Goal: Information Seeking & Learning: Learn about a topic

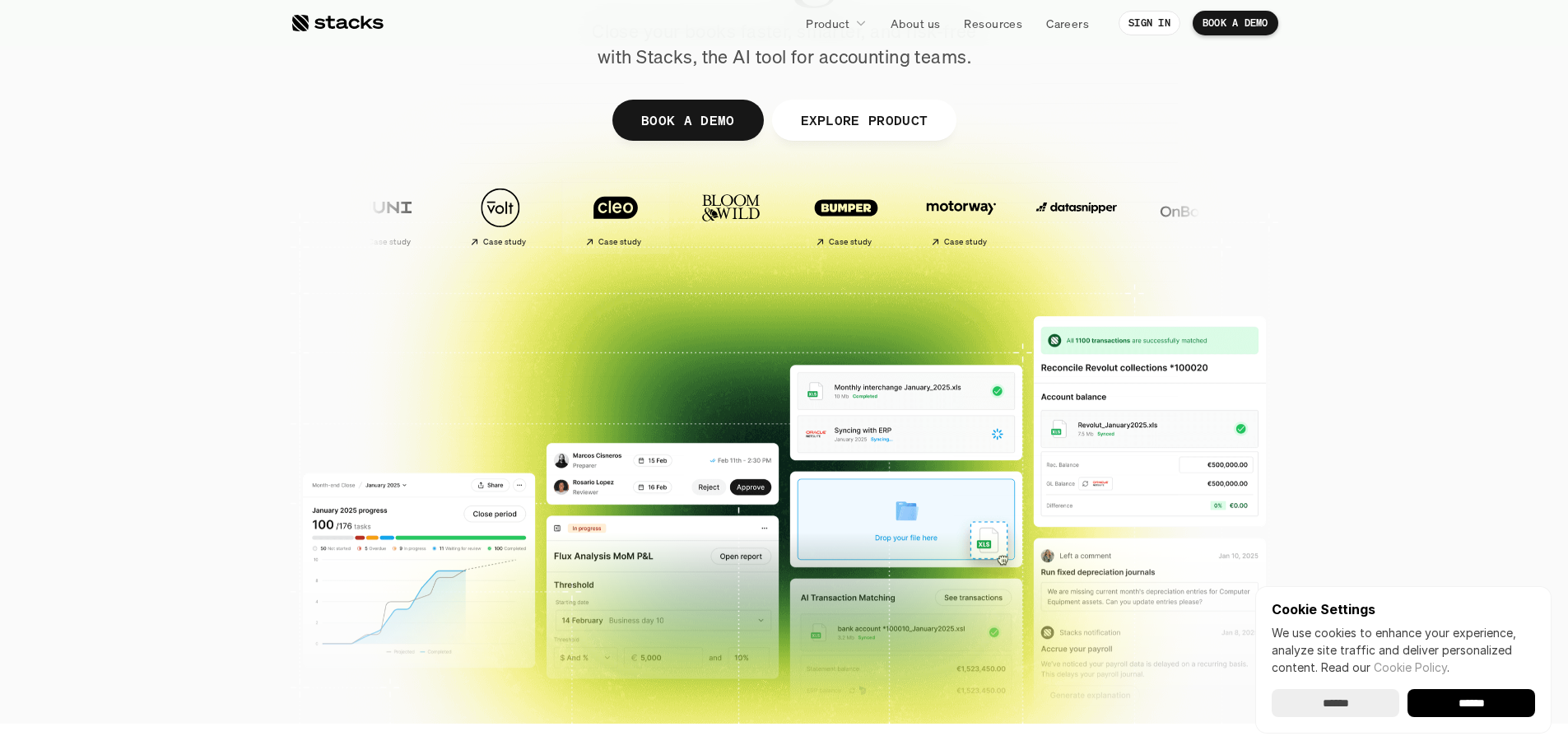
scroll to position [164, 0]
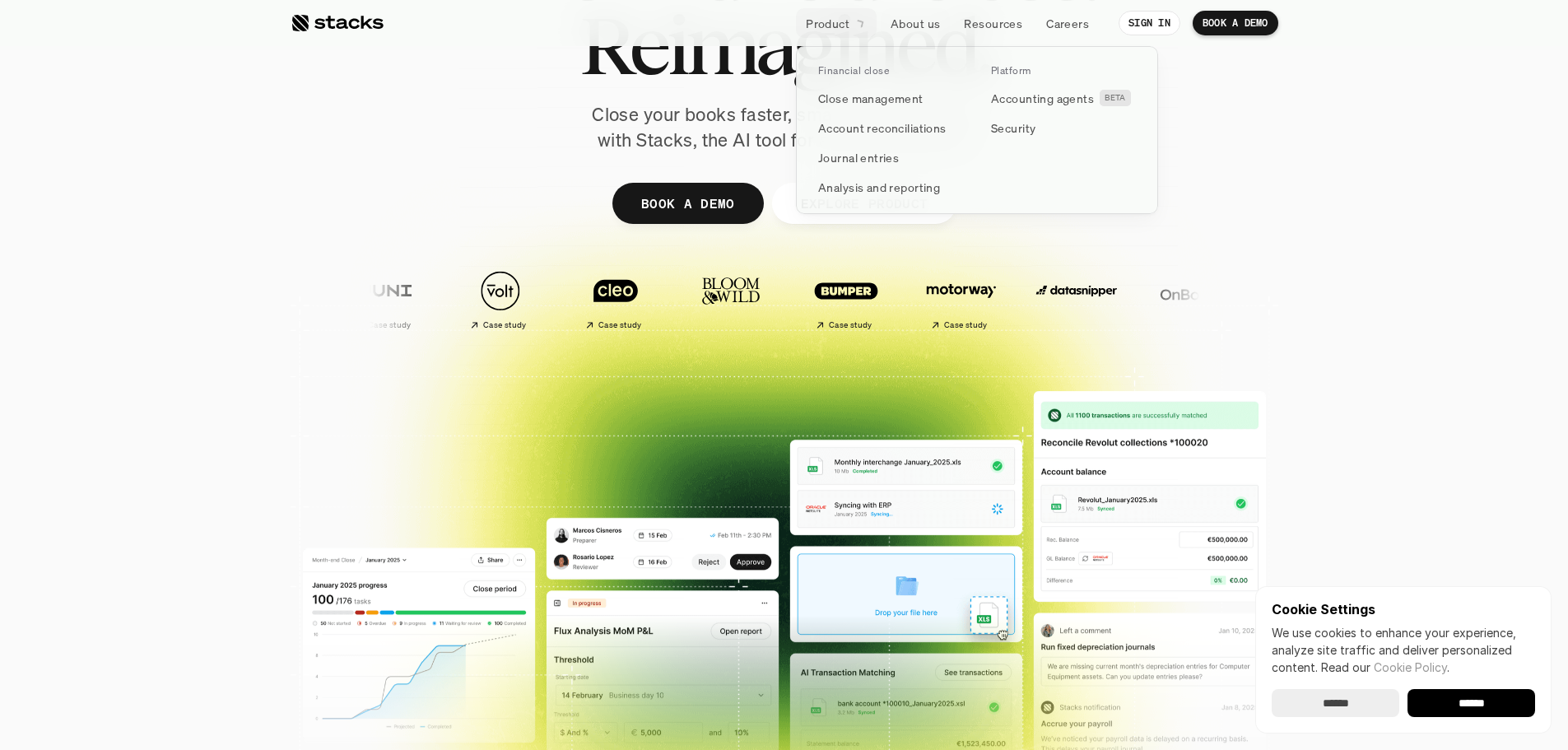
click at [826, 18] on p "Product" at bounding box center [827, 23] width 44 height 17
click at [851, 131] on p "Account reconciliations" at bounding box center [882, 128] width 128 height 17
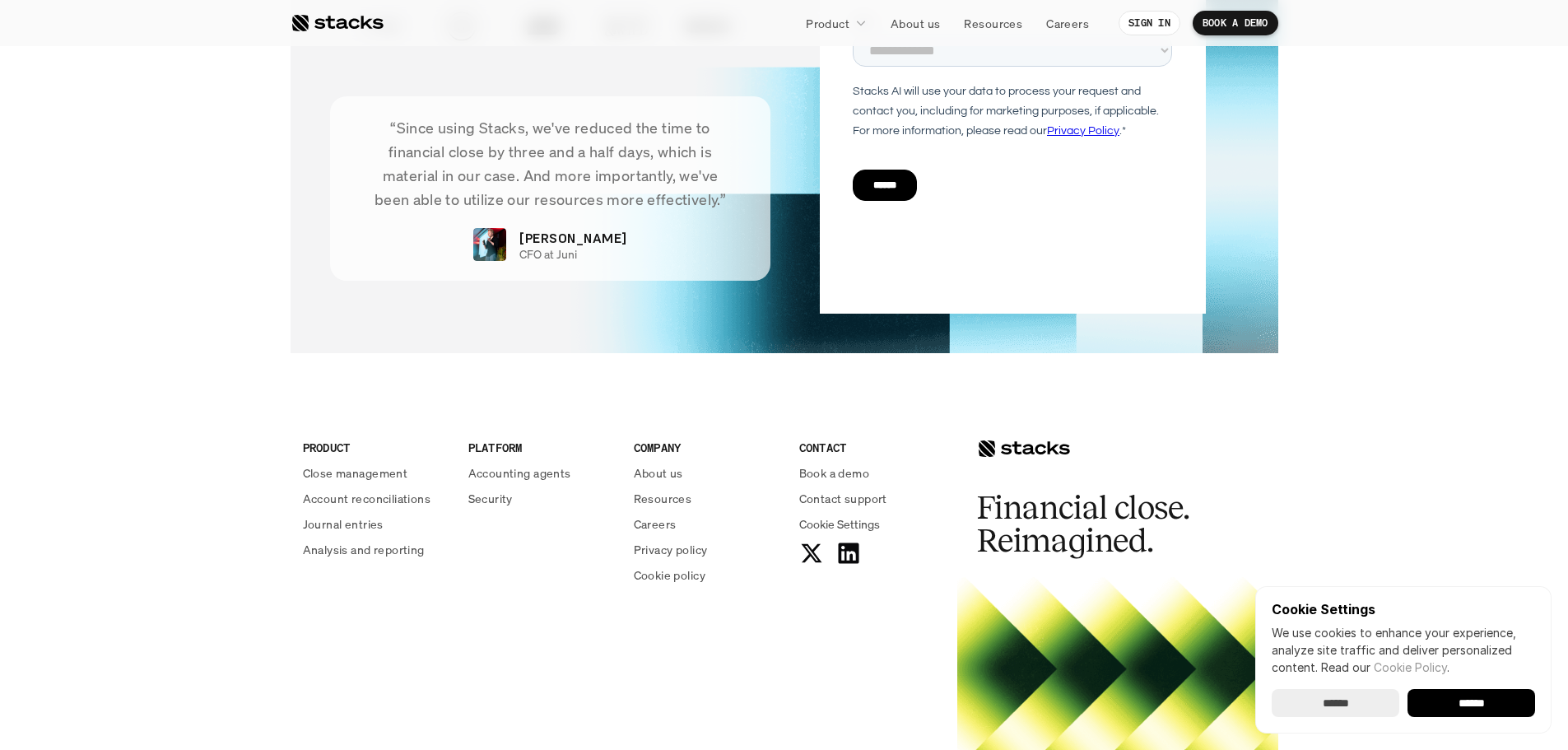
scroll to position [4032, 0]
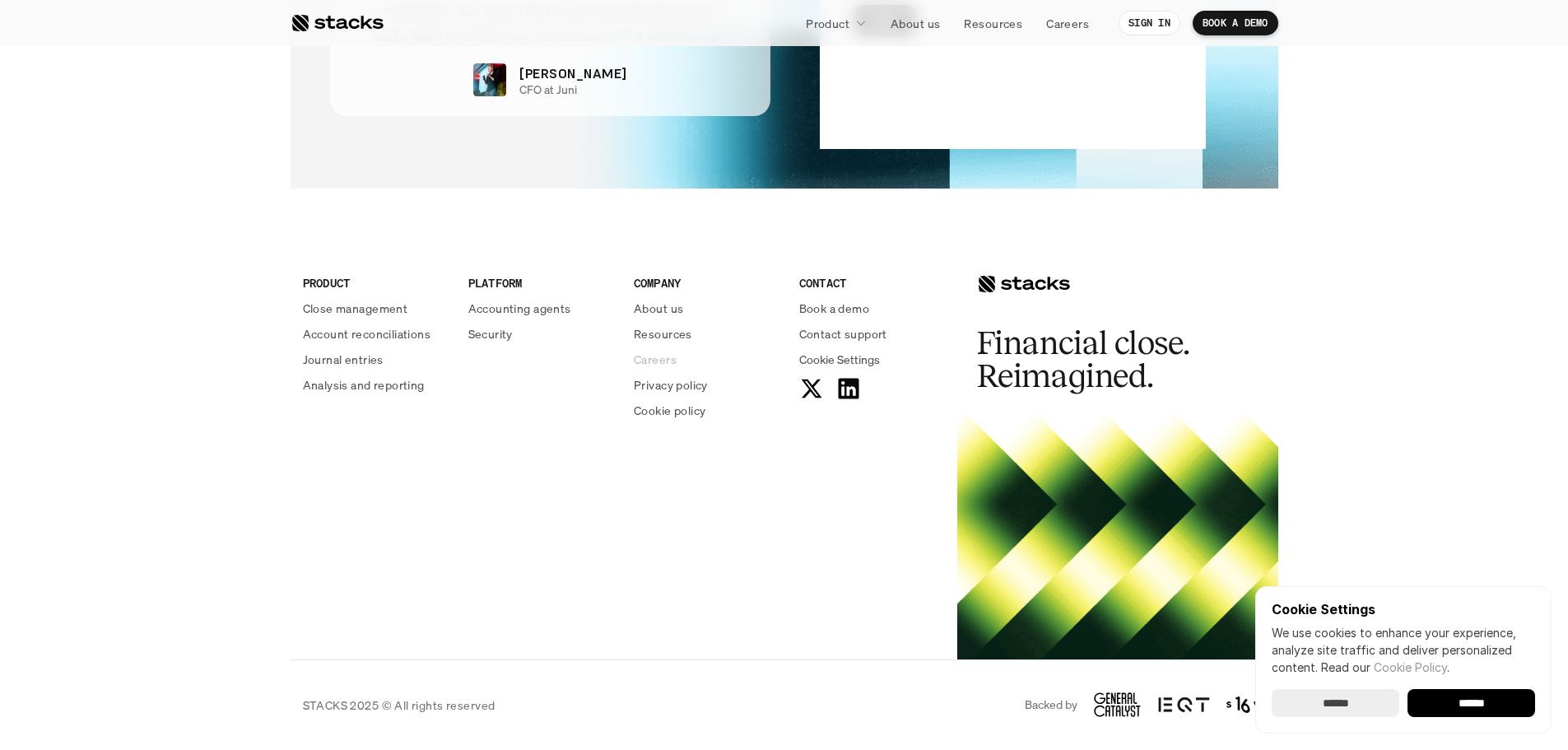
click at [653, 363] on p "Careers" at bounding box center [655, 359] width 43 height 17
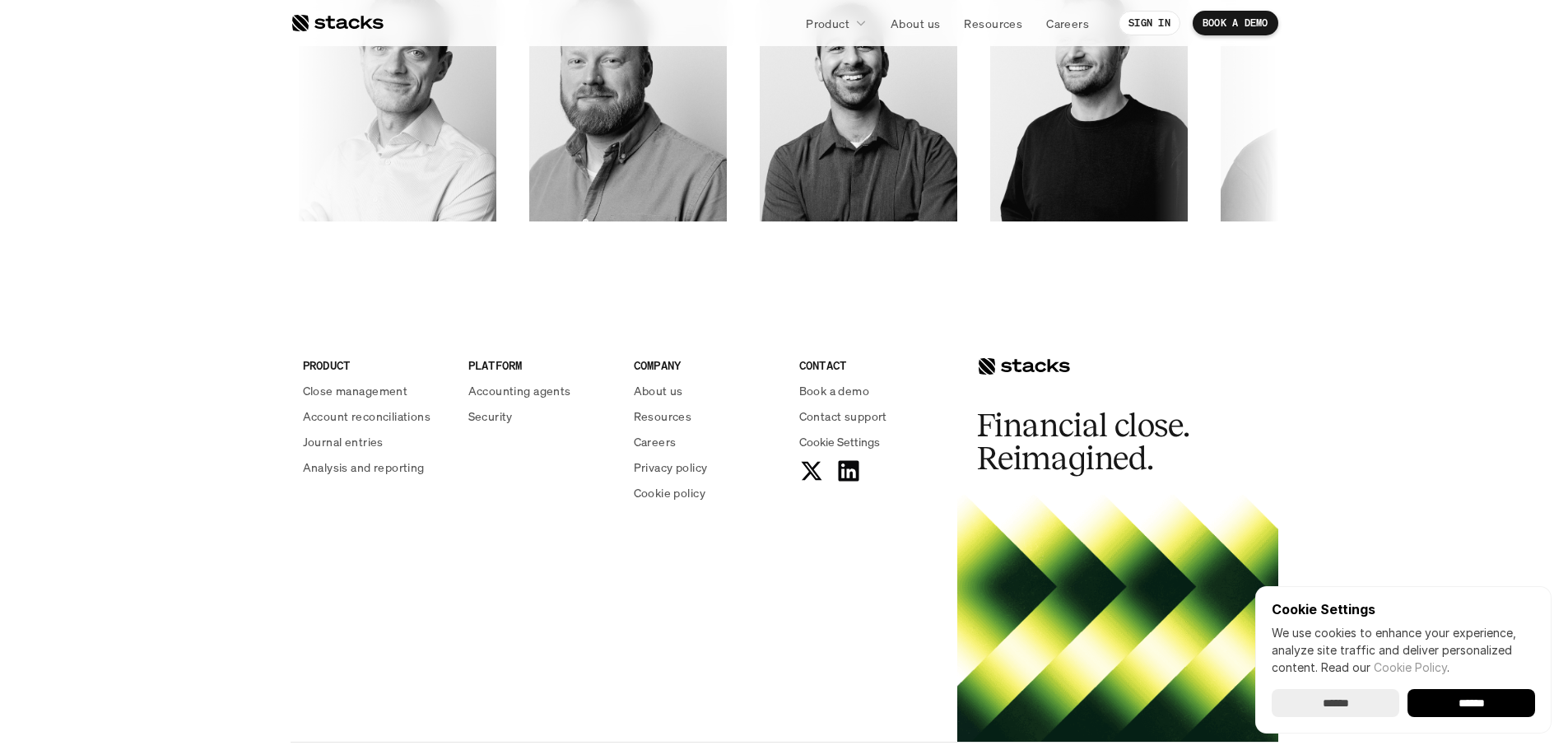
scroll to position [2838, 0]
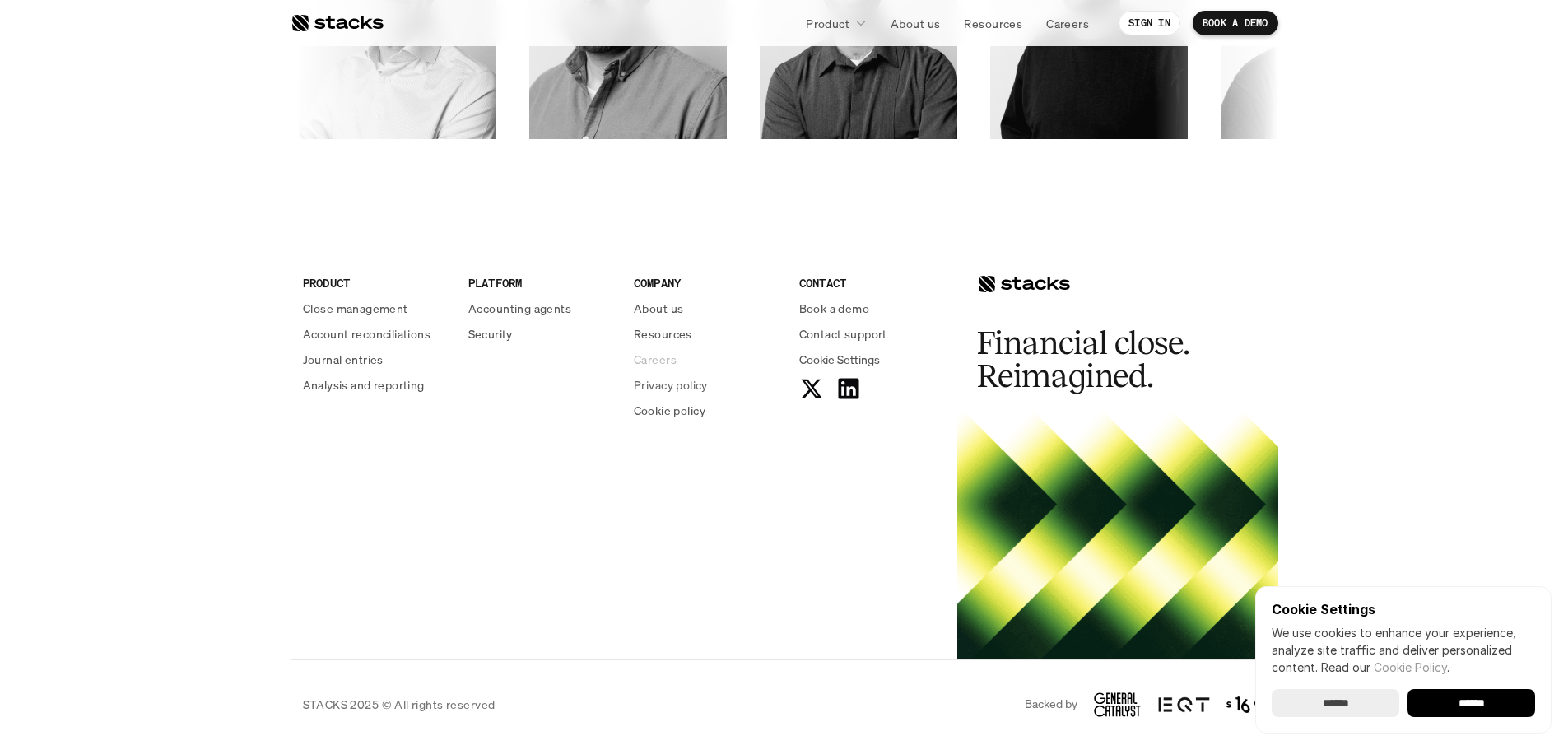
click at [669, 363] on p "Careers" at bounding box center [655, 359] width 43 height 17
drag, startPoint x: 652, startPoint y: 370, endPoint x: 552, endPoint y: 418, distance: 110.9
click at [552, 417] on div "PRODUCT Close management Account reconciliations Journal entries Analysis and r…" at bounding box center [624, 353] width 667 height 263
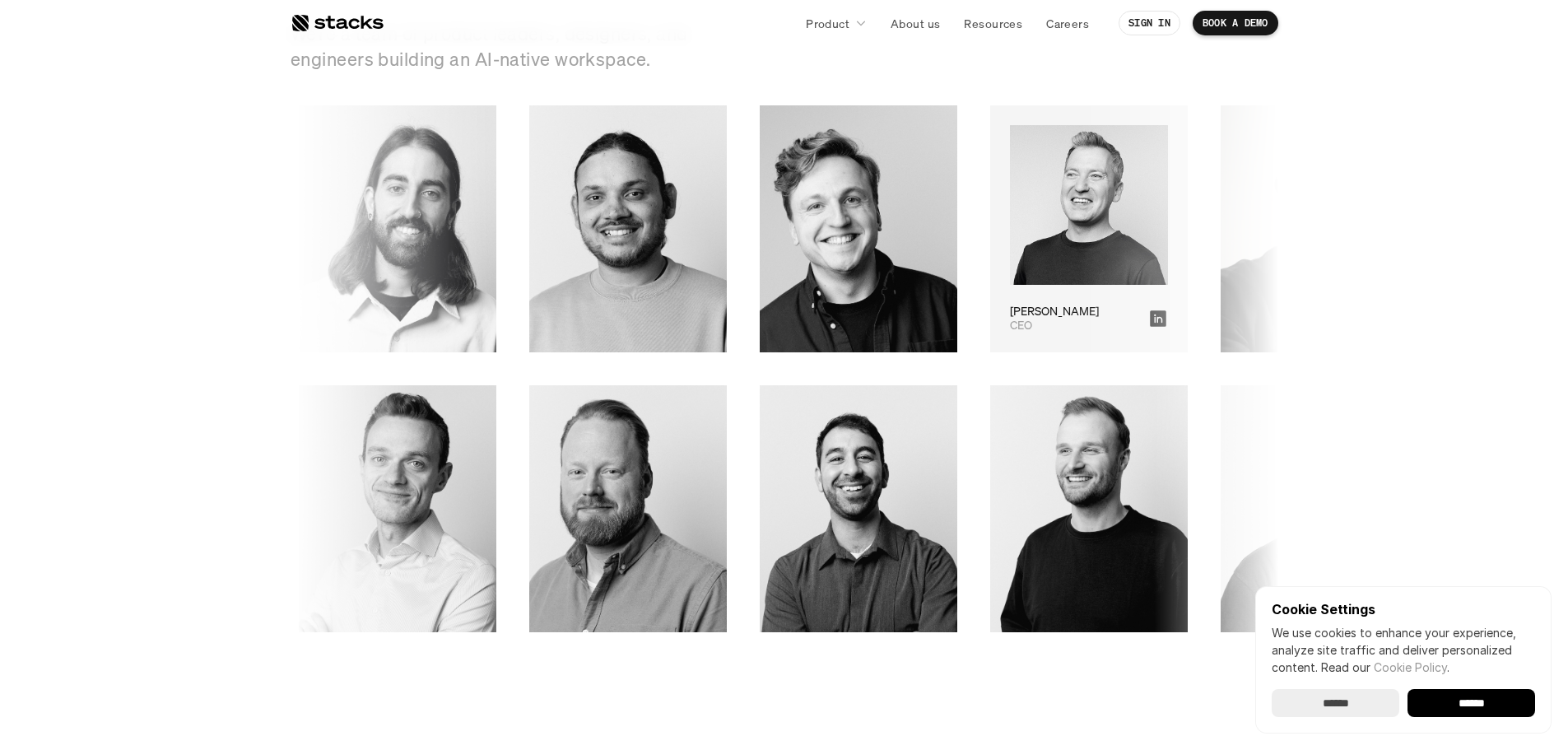
scroll to position [2345, 0]
click at [1008, 201] on img at bounding box center [1087, 206] width 158 height 161
click at [1148, 321] on icon at bounding box center [1157, 319] width 17 height 17
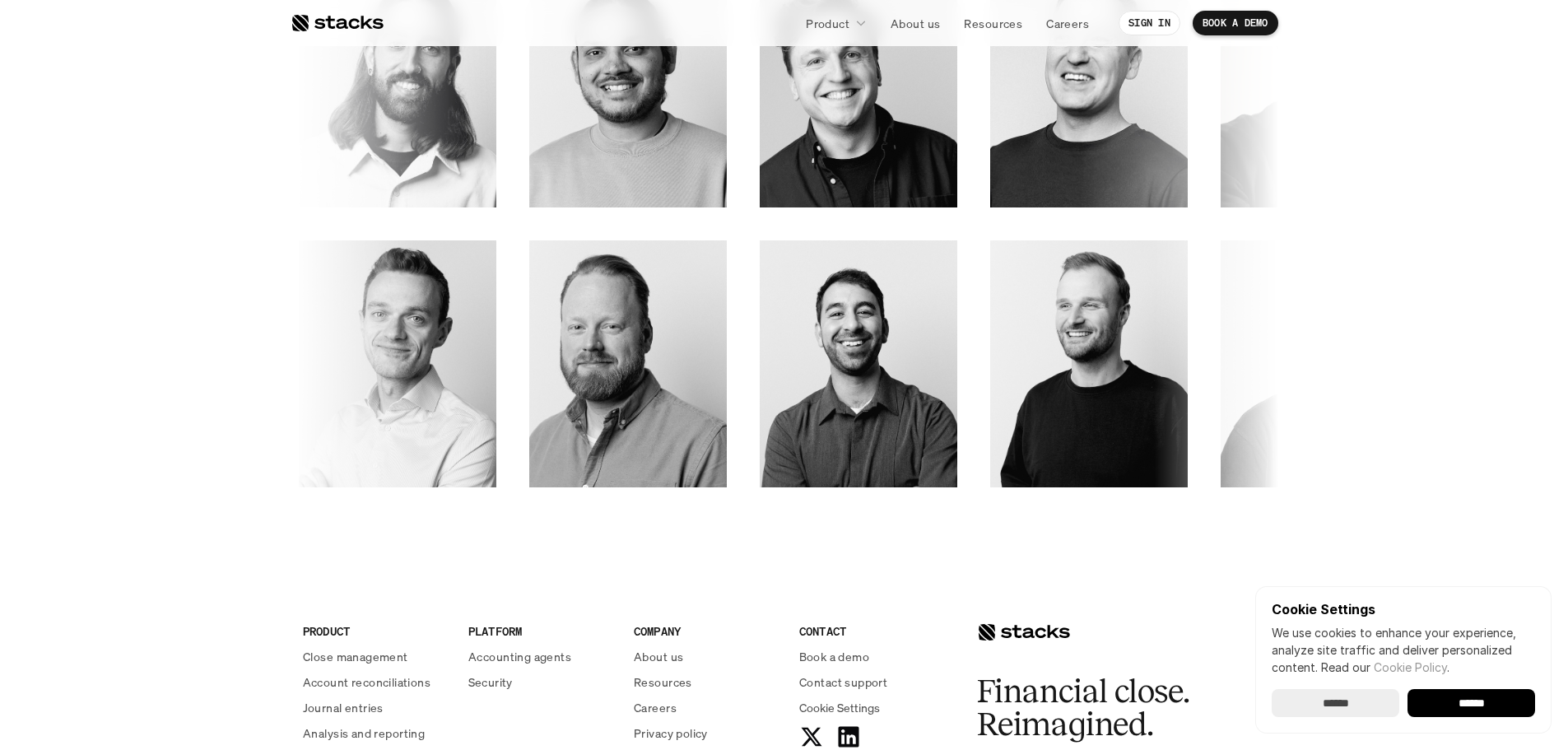
scroll to position [2510, 0]
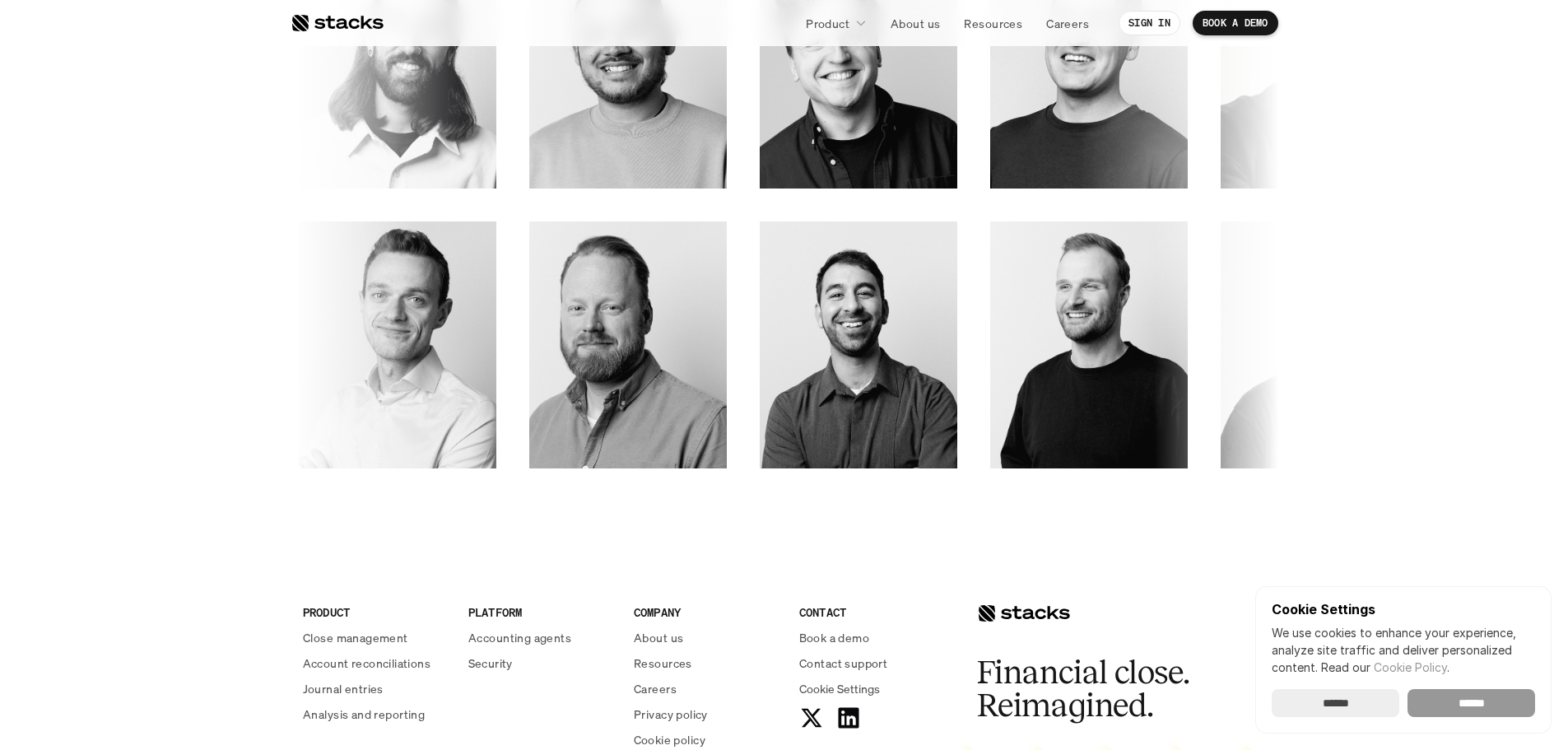
click at [1463, 707] on input "******" at bounding box center [1471, 702] width 128 height 28
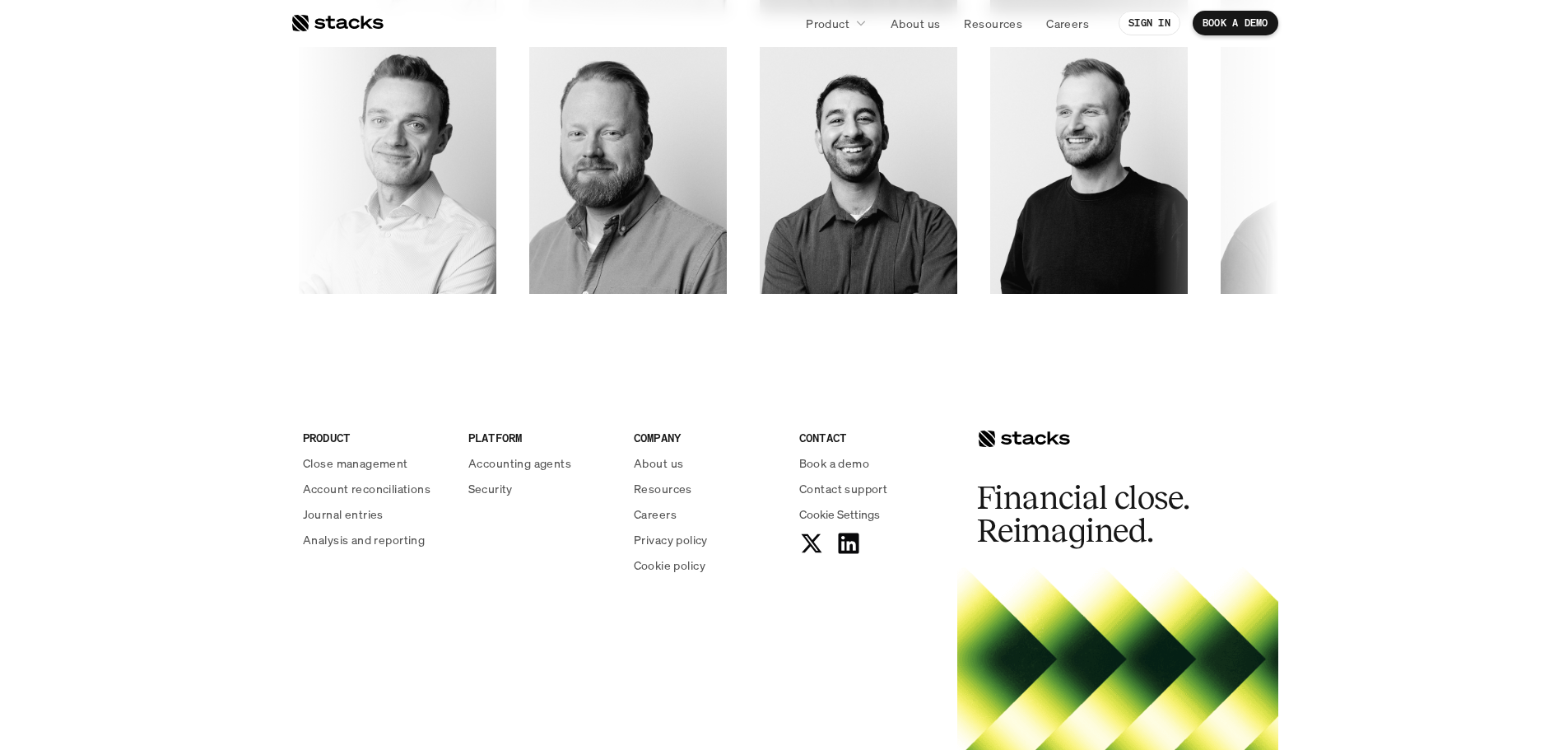
scroll to position [2592, 0]
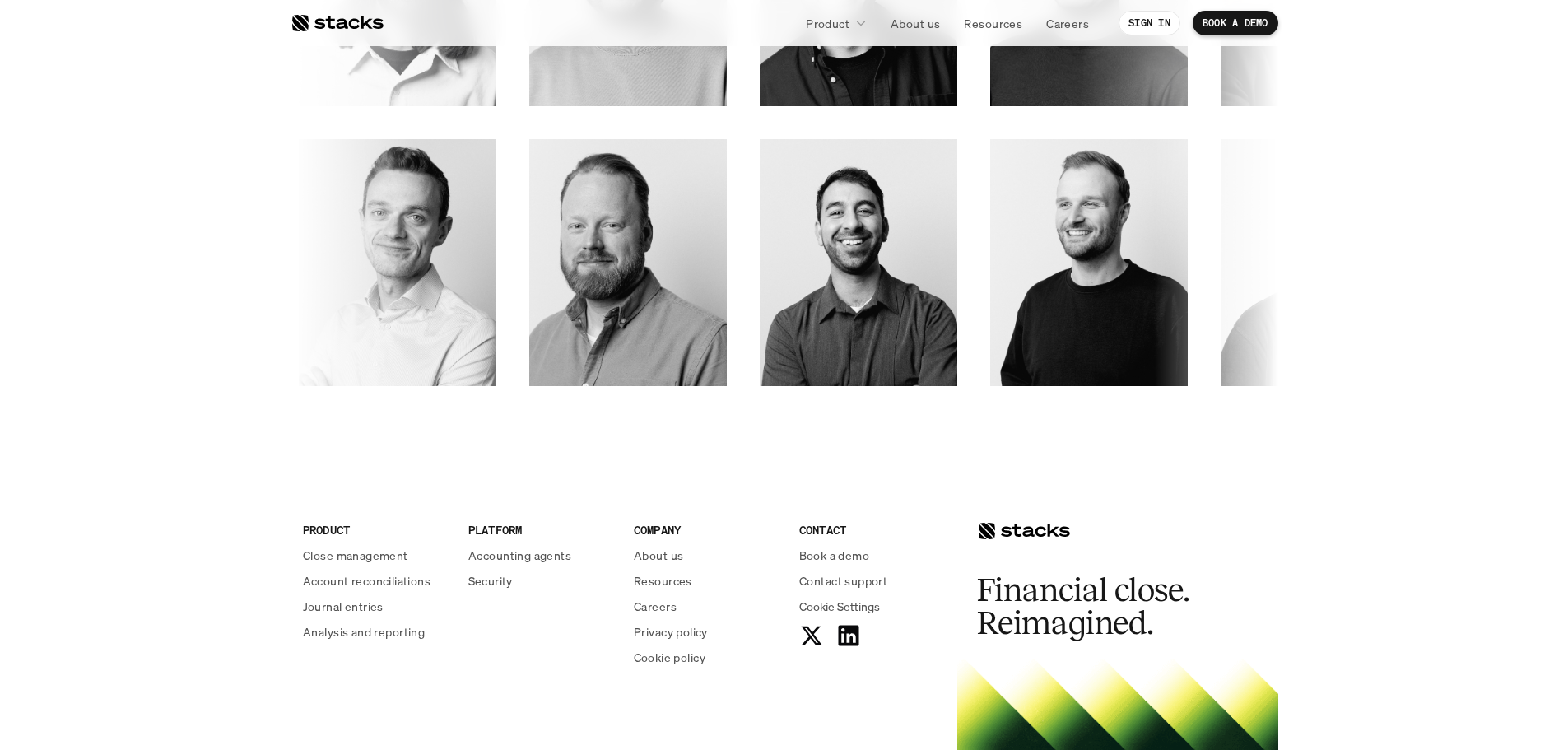
click at [913, 22] on p "About us" at bounding box center [915, 23] width 50 height 17
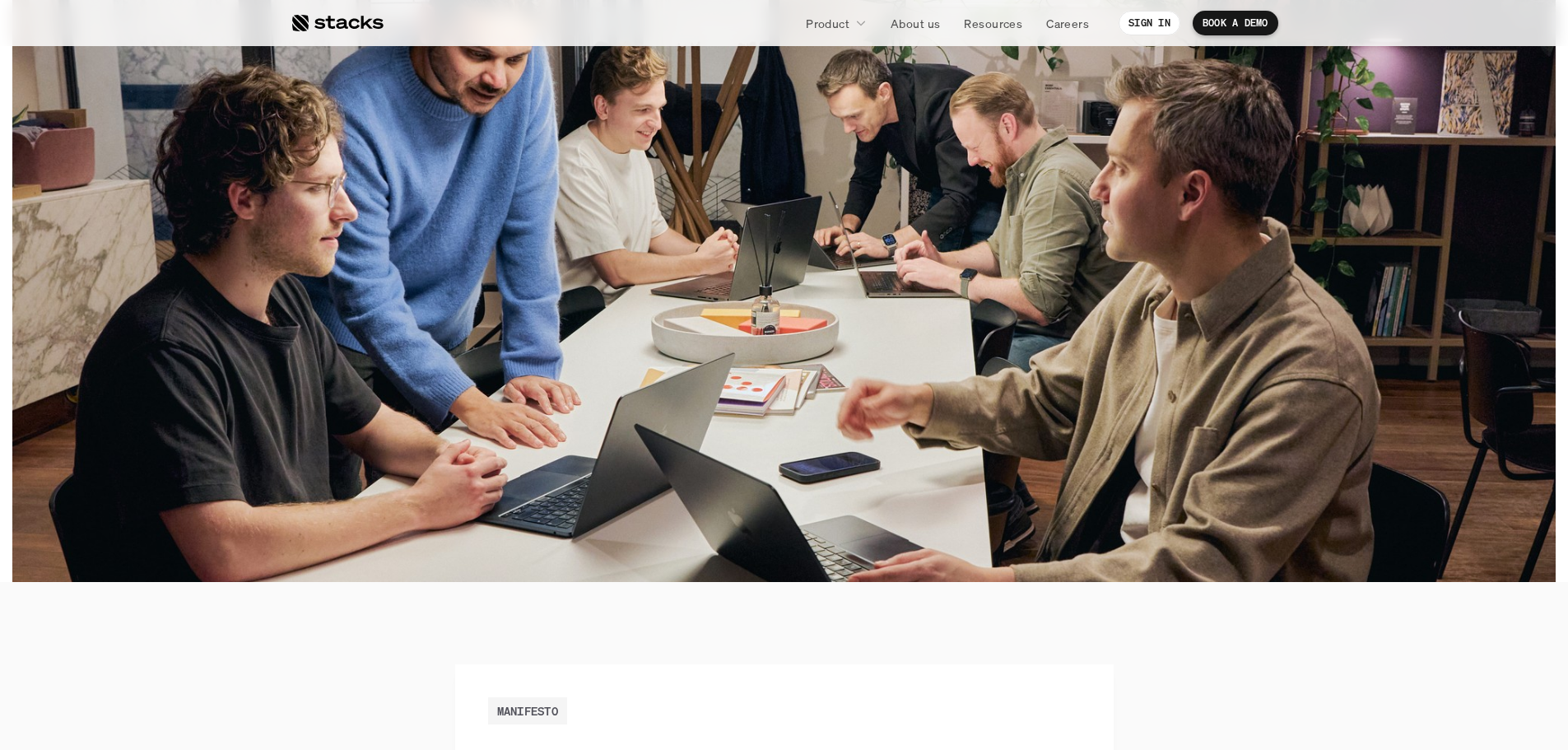
scroll to position [329, 0]
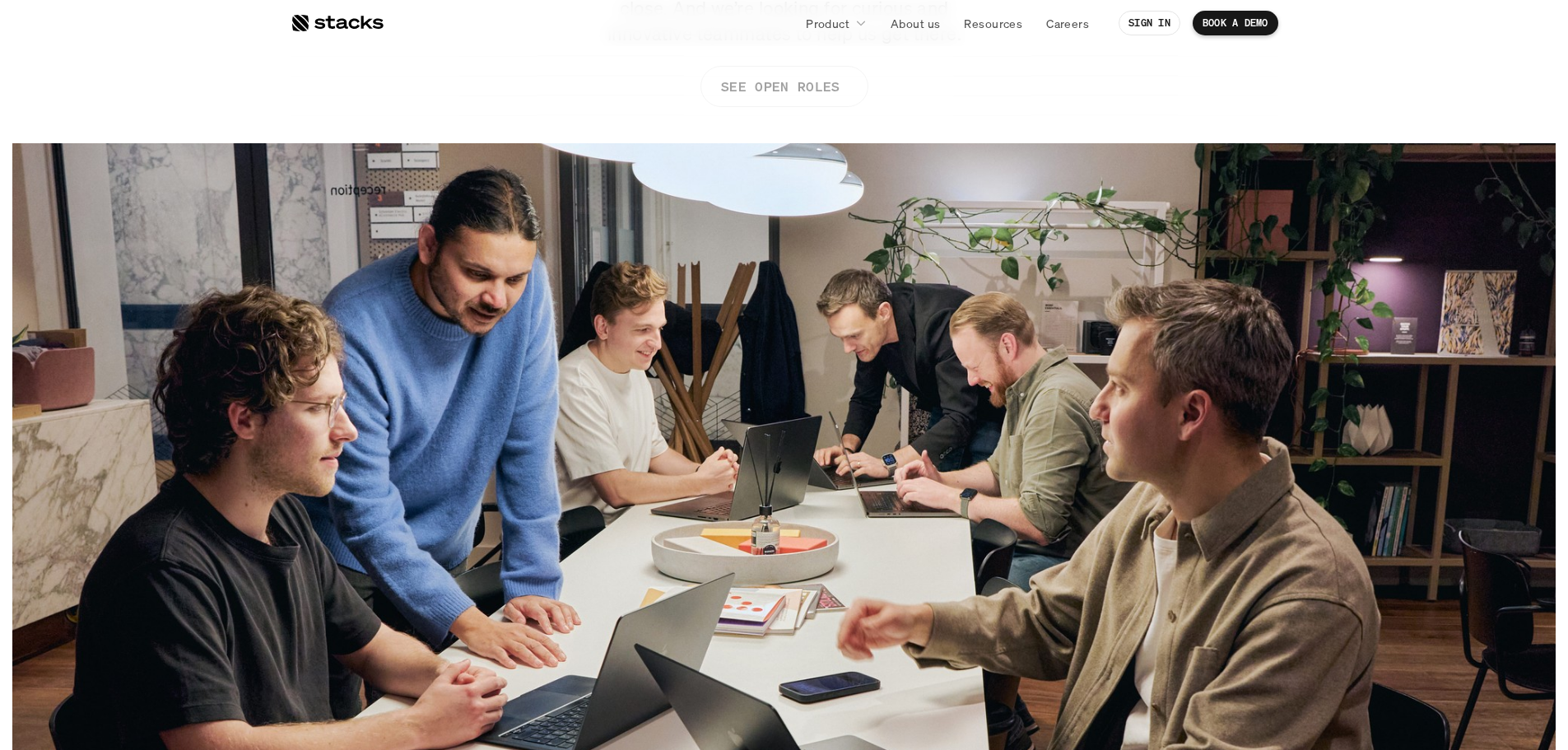
click at [812, 92] on p "SEE OPEN ROLES" at bounding box center [779, 87] width 119 height 24
